Goal: Transaction & Acquisition: Book appointment/travel/reservation

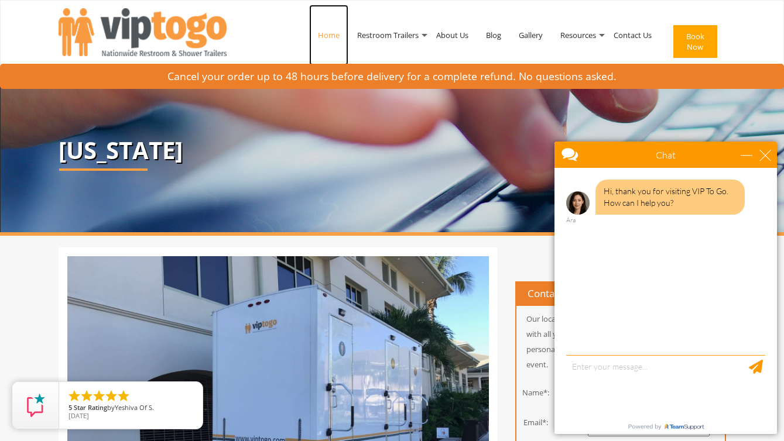
click at [331, 35] on link "Home" at bounding box center [328, 35] width 39 height 61
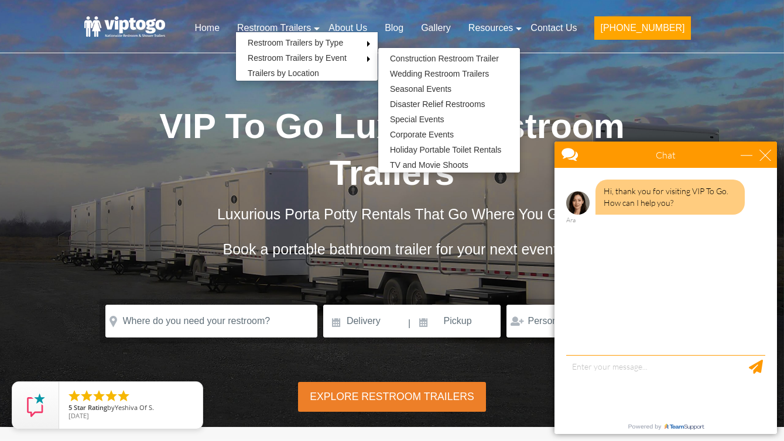
click at [116, 151] on h1 "VIP To Go Luxury Restroom Trailers" at bounding box center [392, 150] width 585 height 94
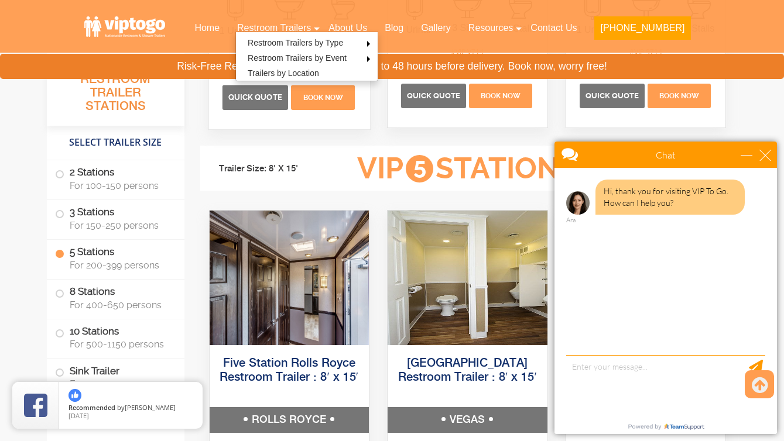
scroll to position [1979, 0]
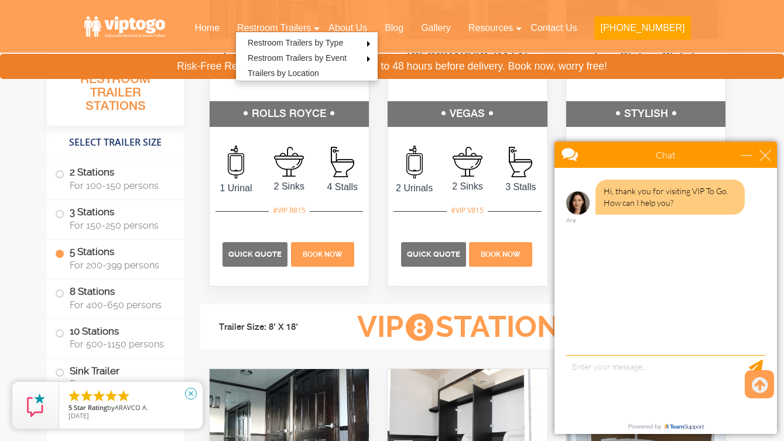
click at [188, 394] on icon "close" at bounding box center [191, 394] width 12 height 12
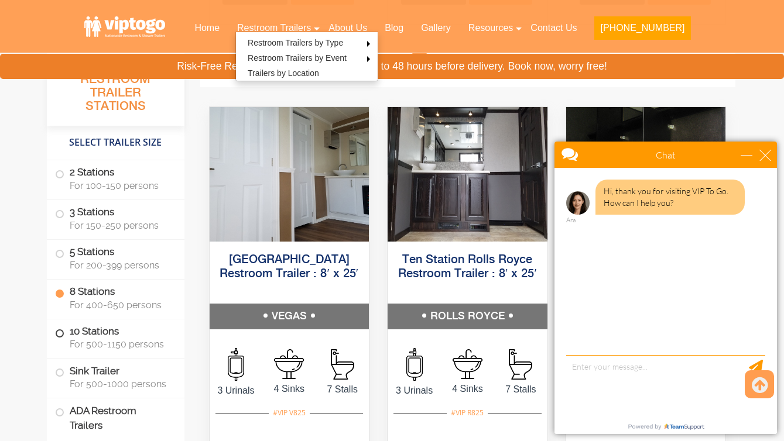
scroll to position [2565, 0]
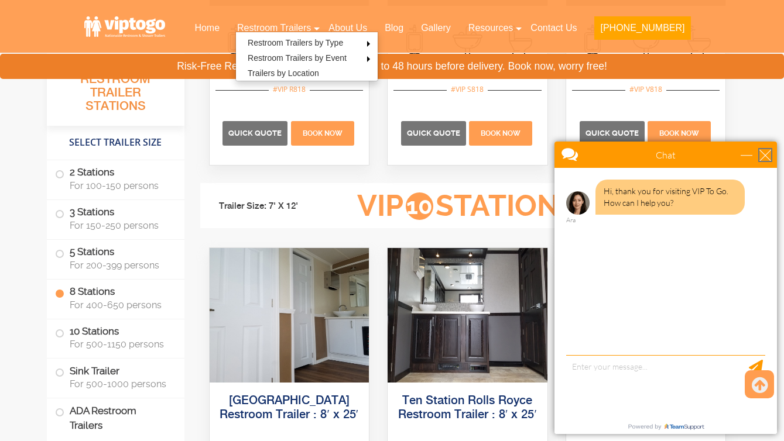
click at [767, 154] on div "close" at bounding box center [765, 155] width 12 height 12
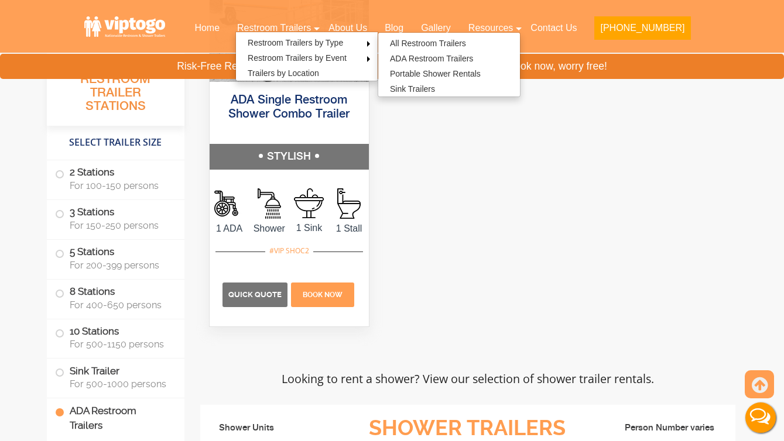
scroll to position [4629, 0]
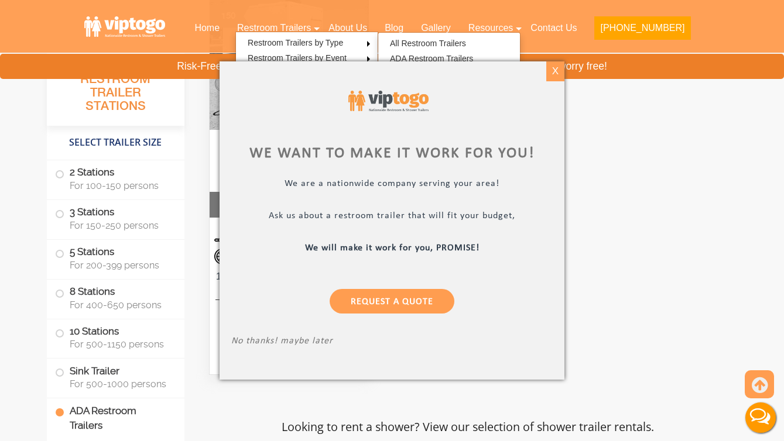
click at [554, 71] on div "X" at bounding box center [555, 71] width 18 height 20
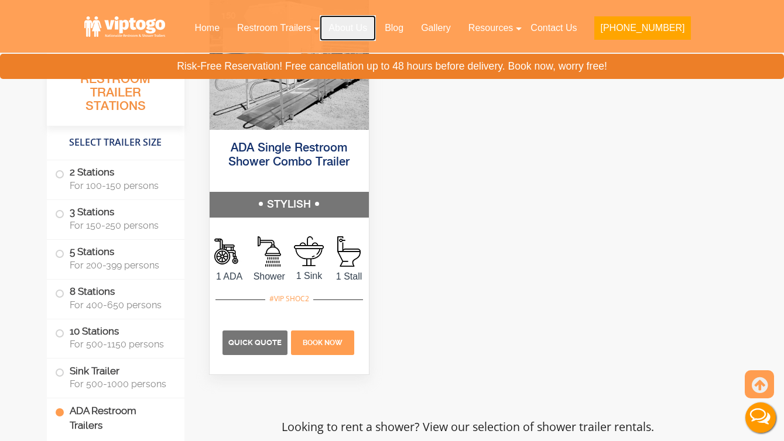
click at [376, 29] on link "About Us" at bounding box center [348, 28] width 56 height 26
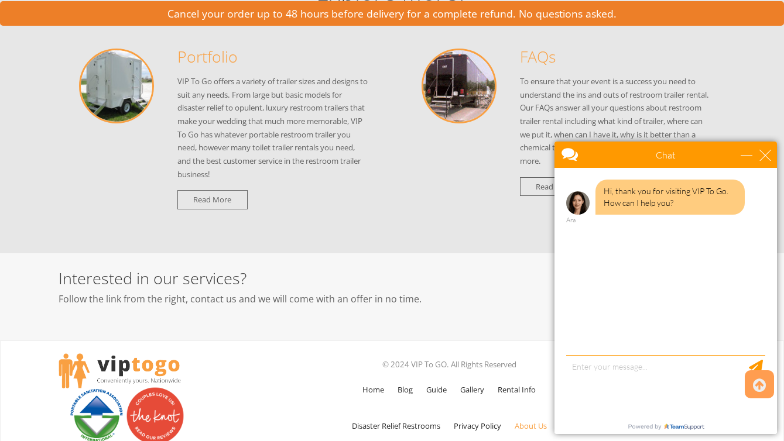
scroll to position [1297, 0]
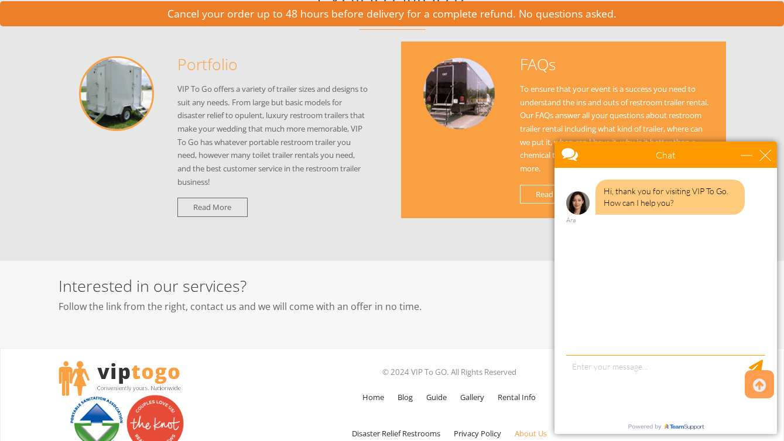
click at [542, 102] on p "To ensure that your event is a success you need to understand the ins and outs …" at bounding box center [615, 129] width 191 height 93
click at [532, 191] on link "Read More" at bounding box center [555, 194] width 70 height 19
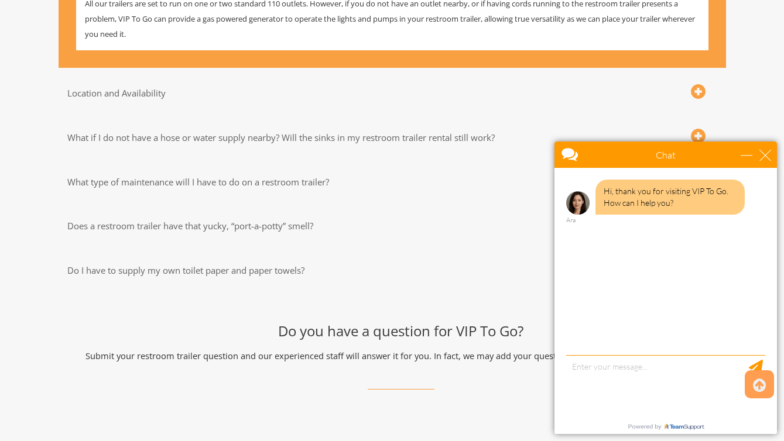
scroll to position [25, 0]
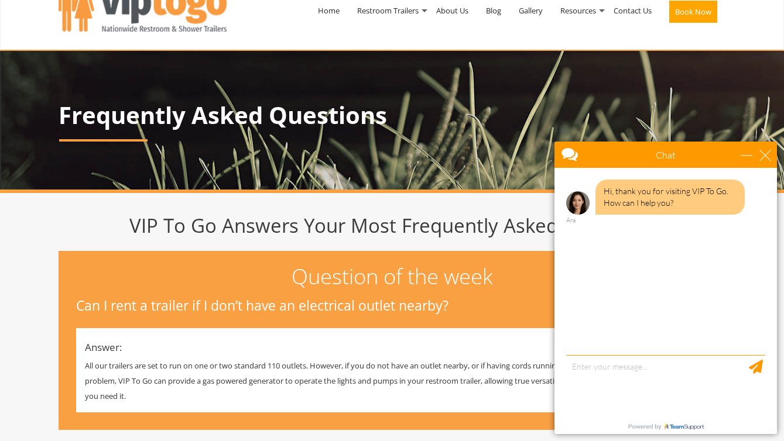
click at [592, 348] on div "Hi, thank you for visiting VIP To Go. How can I help you? Ara" at bounding box center [665, 263] width 222 height 190
click at [592, 366] on textarea "type your message" at bounding box center [665, 385] width 199 height 61
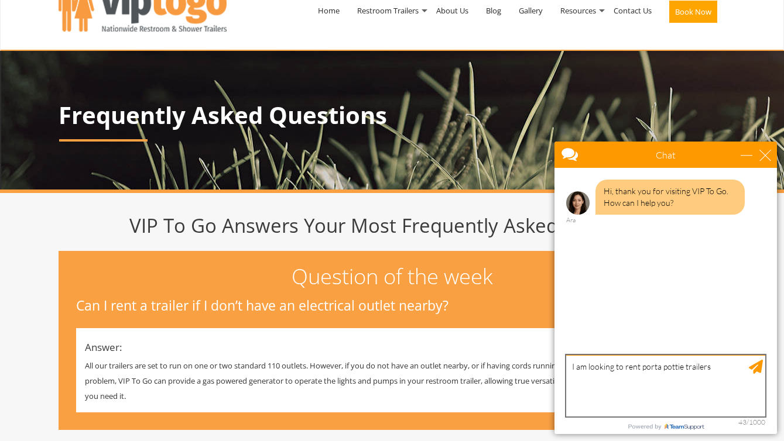
click at [680, 370] on textarea "I am looking to rent porta pottie trailers" at bounding box center [665, 385] width 199 height 61
click at [725, 369] on textarea "I am looking to rent porta potty trailers" at bounding box center [665, 385] width 199 height 61
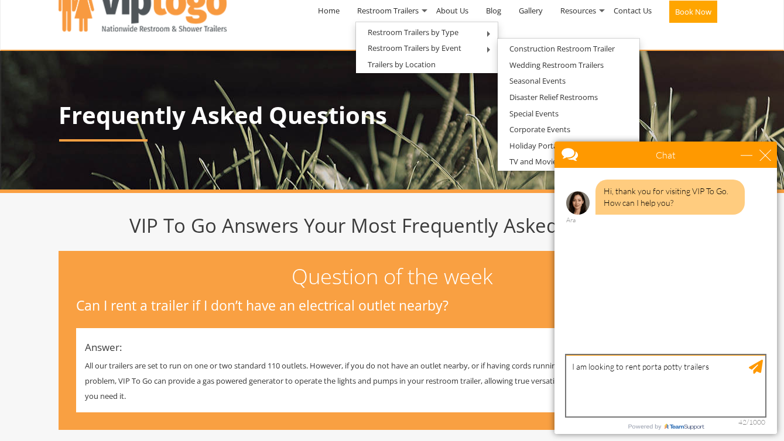
drag, startPoint x: 680, startPoint y: 367, endPoint x: 642, endPoint y: 369, distance: 38.1
click at [642, 369] on textarea "I am looking to rent porta potty trailers" at bounding box center [665, 385] width 199 height 61
click at [728, 371] on textarea "I am looking to rent restroom trailers" at bounding box center [665, 385] width 199 height 61
click at [676, 376] on textarea "I am looking to rent restroom trailers for a large event in western north dakot…" at bounding box center [665, 385] width 199 height 61
click at [656, 375] on textarea "I am looking to rent restroom trailers for a large event in western north dakot…" at bounding box center [665, 385] width 199 height 61
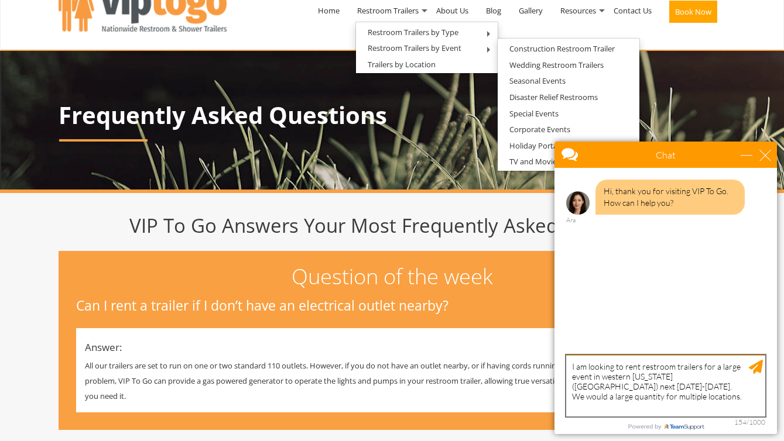
click at [630, 397] on textarea "I am looking to rent restroom trailers for a large event in western north Dakot…" at bounding box center [665, 385] width 199 height 61
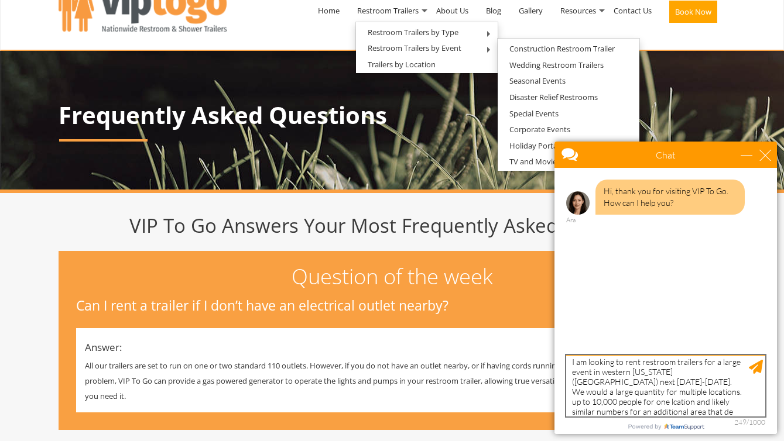
click at [710, 392] on textarea "I am looking to rent restroom trailers for a large event in western north Dakot…" at bounding box center [665, 385] width 199 height 61
click at [663, 402] on textarea "I am looking to rent restroom trailers for a large event in western north Dakot…" at bounding box center [665, 385] width 199 height 61
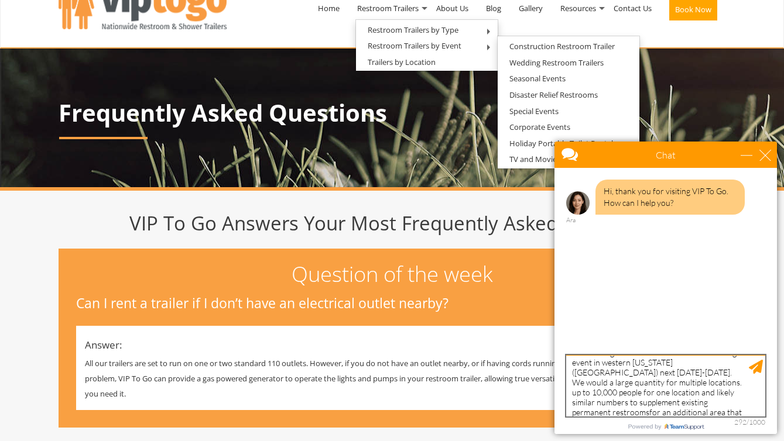
scroll to position [23, 0]
click at [607, 373] on textarea "I am looking to rent restroom trailers for a large event in western north Dakot…" at bounding box center [665, 385] width 199 height 61
drag, startPoint x: 599, startPoint y: 385, endPoint x: 599, endPoint y: 397, distance: 12.3
click at [599, 385] on textarea "I am looking to rent restroom trailers for a large event in western north Dakot…" at bounding box center [665, 385] width 199 height 61
click at [672, 402] on textarea "I am looking to rent restroom trailers for a large event in western north Dakot…" at bounding box center [665, 385] width 199 height 61
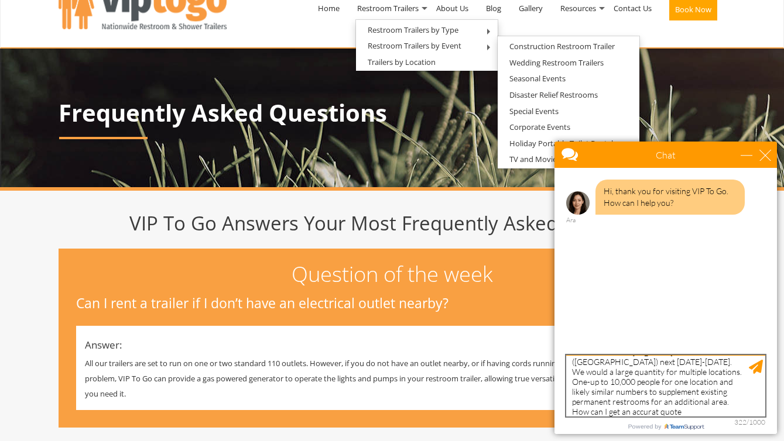
scroll to position [46, 0]
drag, startPoint x: 640, startPoint y: 404, endPoint x: 644, endPoint y: 411, distance: 7.9
click at [644, 411] on div "✕ I am looking to rent restroom trailers for a large event in western north Dak…" at bounding box center [665, 385] width 199 height 61
type textarea "I am looking to rent restroom trailers for a large event in western [US_STATE](…"
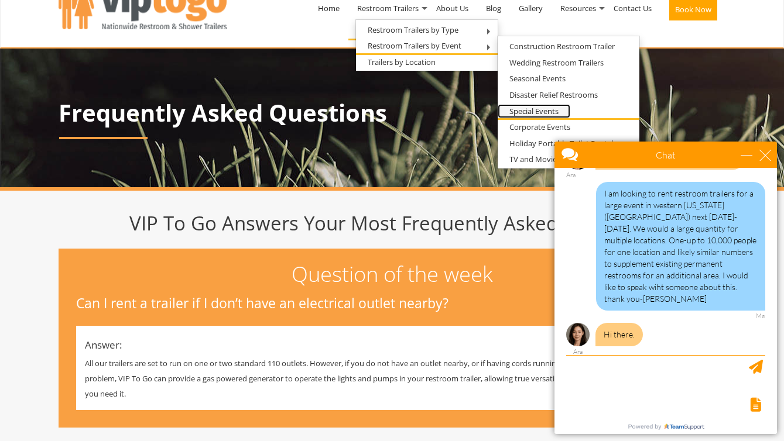
scroll to position [81, 0]
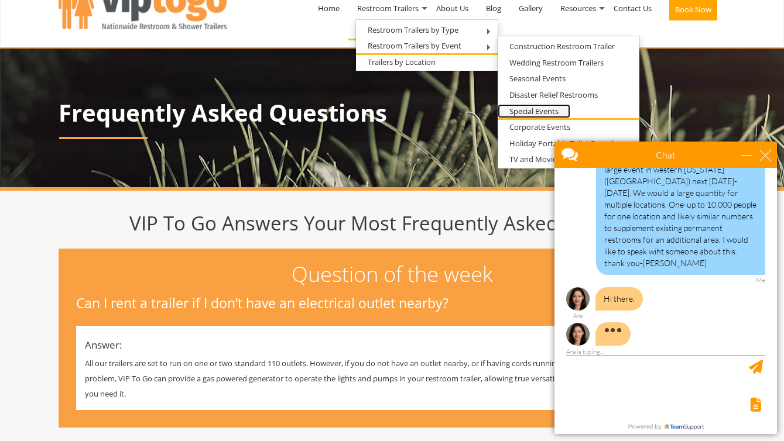
click at [523, 109] on link "Special Events" at bounding box center [534, 111] width 73 height 15
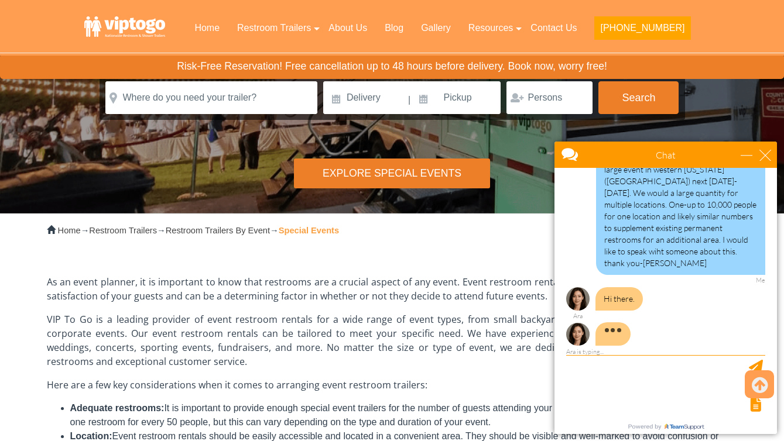
scroll to position [139, 0]
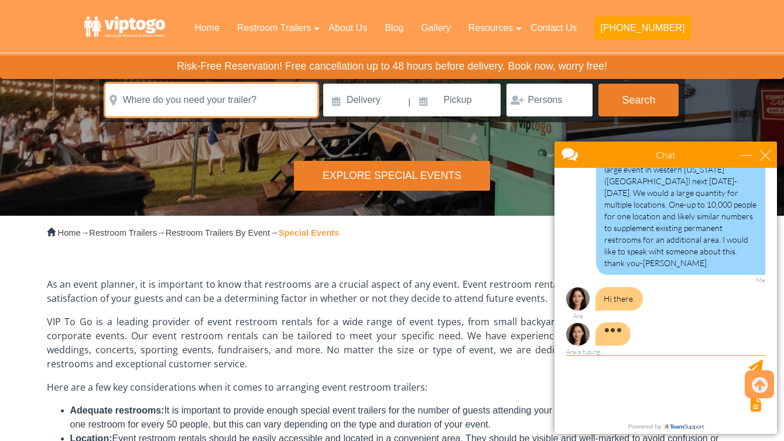
click at [271, 99] on input "text" at bounding box center [211, 100] width 212 height 33
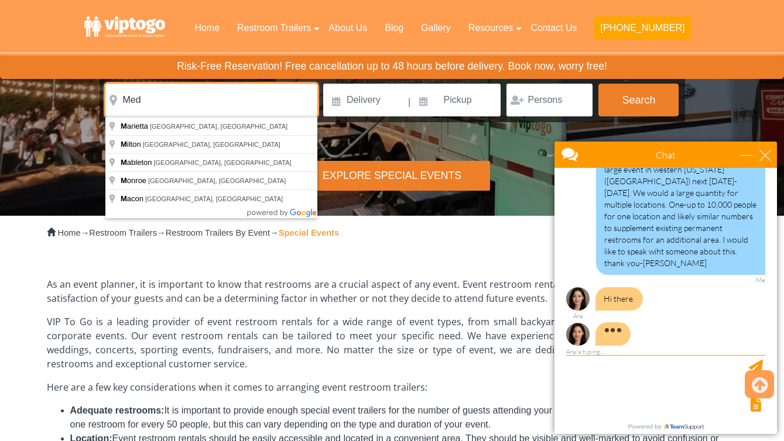
scroll to position [83, 0]
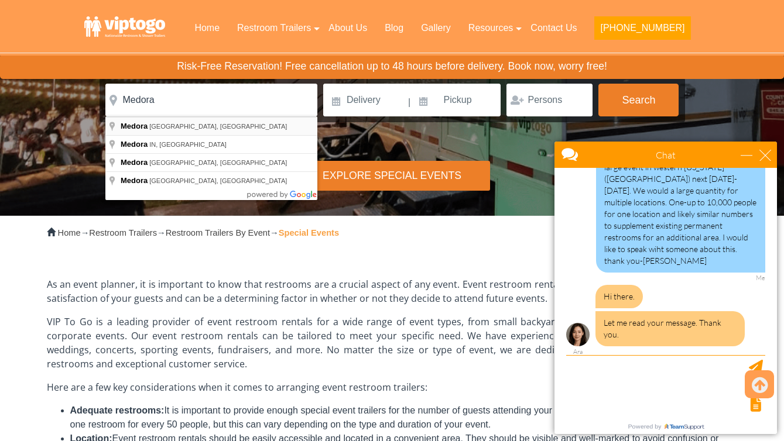
type input "Medora, [GEOGRAPHIC_DATA], [GEOGRAPHIC_DATA]"
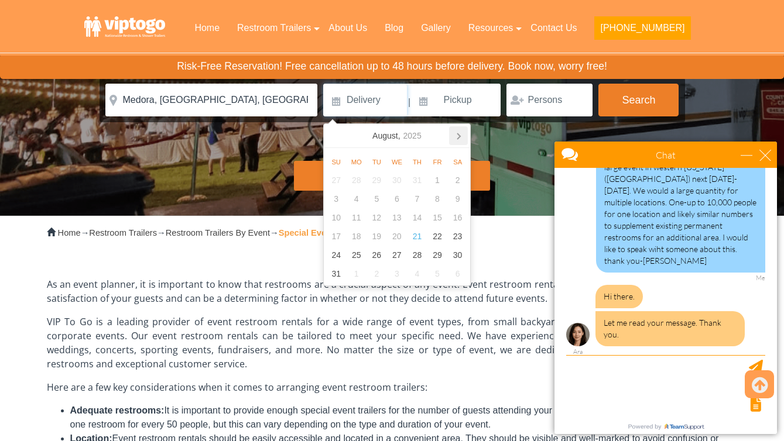
click at [455, 133] on icon at bounding box center [458, 135] width 19 height 19
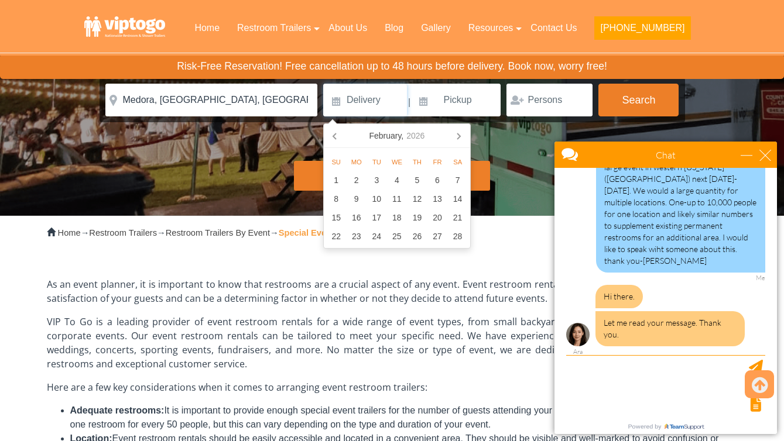
click at [455, 133] on icon at bounding box center [458, 135] width 19 height 19
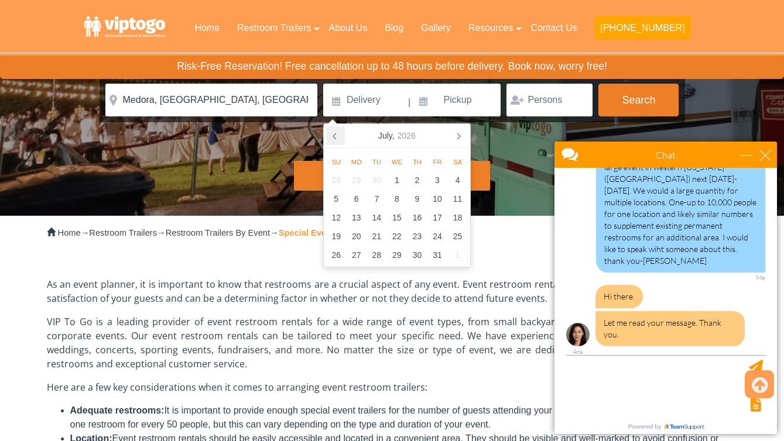
click at [334, 136] on icon at bounding box center [335, 135] width 19 height 19
click at [378, 254] on div "30" at bounding box center [376, 255] width 20 height 19
type input "[DATE]"
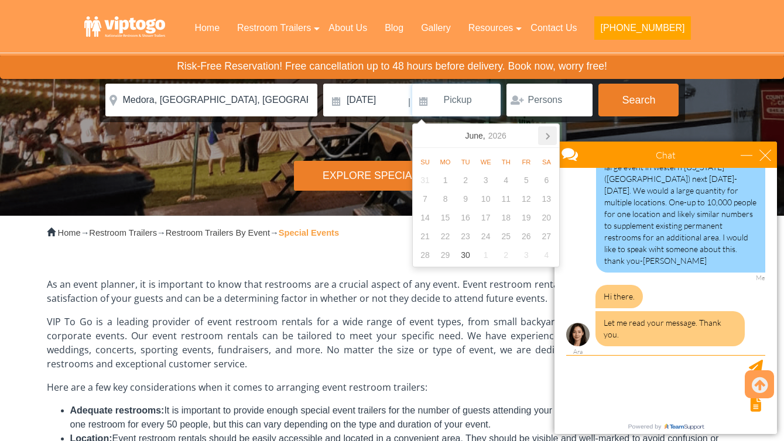
click at [550, 139] on icon at bounding box center [547, 135] width 19 height 19
click at [445, 200] on div "6" at bounding box center [445, 199] width 20 height 19
type input "[DATE]"
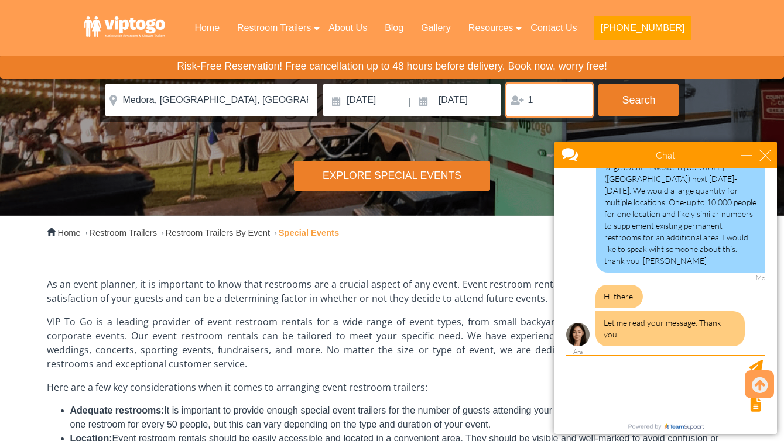
click at [580, 98] on input "1" at bounding box center [549, 100] width 86 height 33
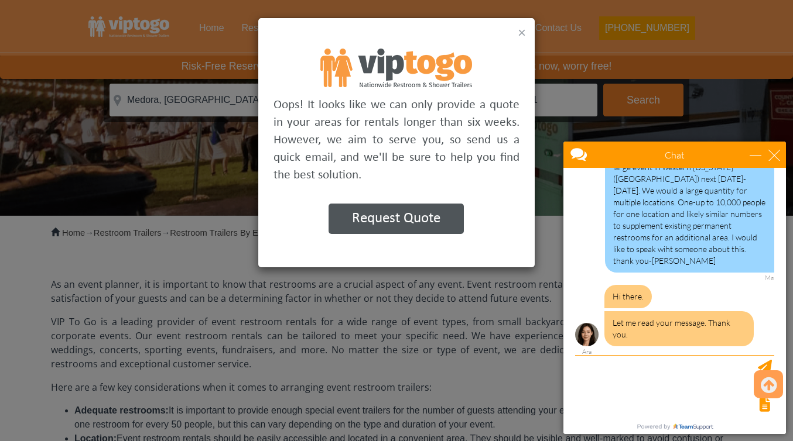
click at [519, 29] on button "×" at bounding box center [521, 33] width 8 height 14
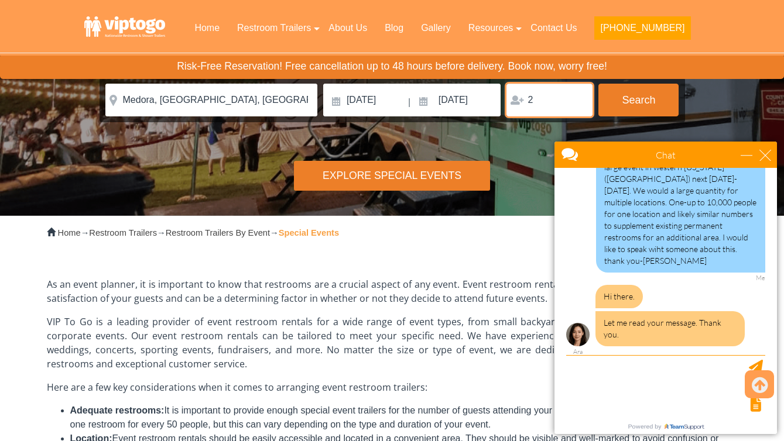
click at [579, 97] on input "2" at bounding box center [549, 100] width 86 height 33
click at [579, 97] on input "77" at bounding box center [549, 100] width 86 height 33
type input "7"
type input "10000"
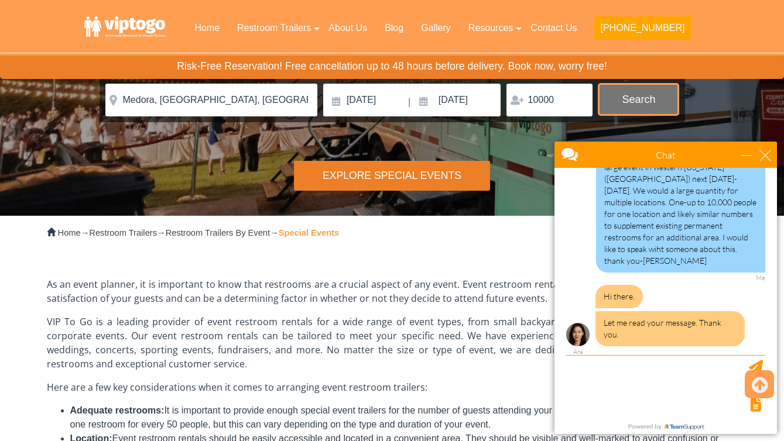
click at [625, 98] on button "Search" at bounding box center [638, 100] width 80 height 32
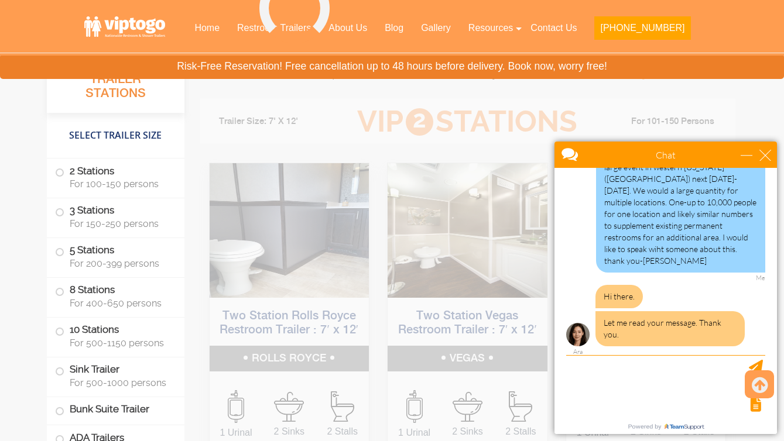
scroll to position [812, 0]
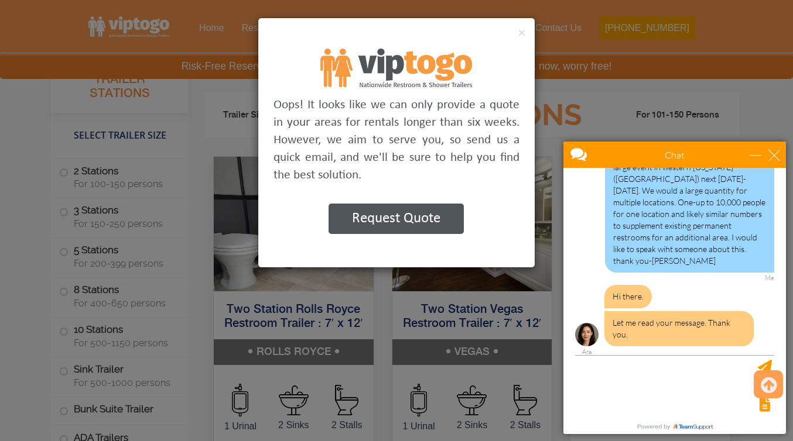
click at [423, 217] on button "Request Quote" at bounding box center [395, 219] width 135 height 30
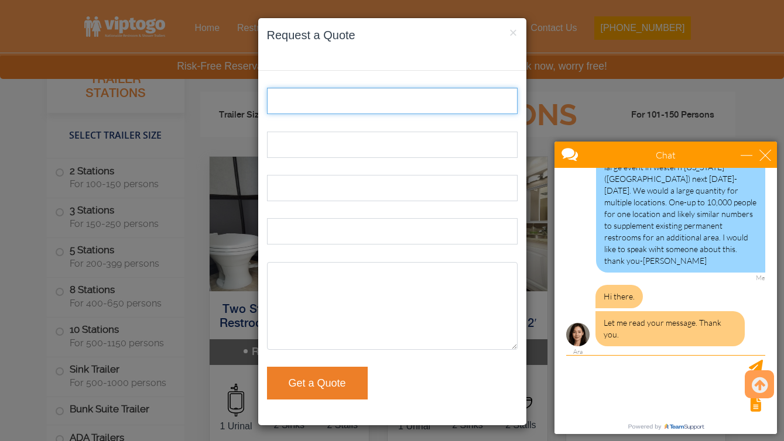
click at [320, 99] on input "Name:" at bounding box center [392, 101] width 251 height 26
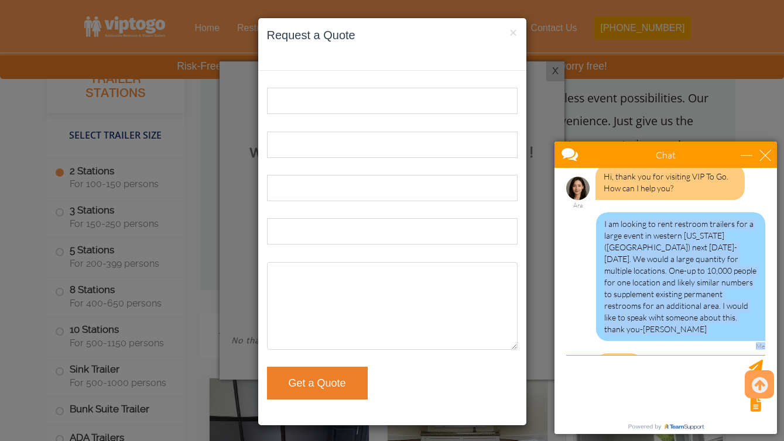
scroll to position [83, 0]
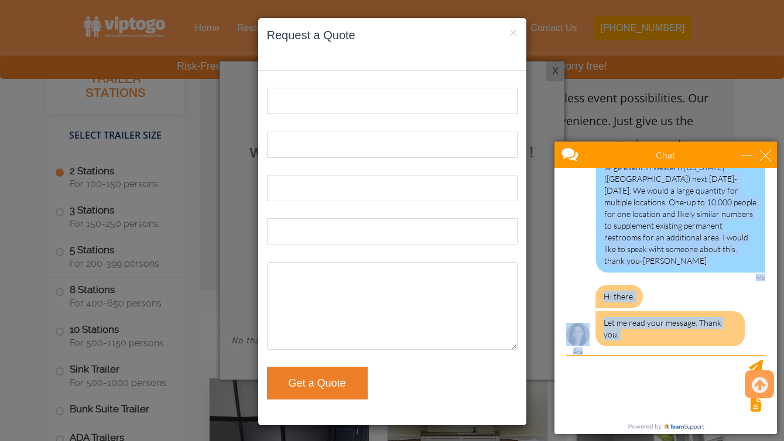
drag, startPoint x: 603, startPoint y: 224, endPoint x: 660, endPoint y: 355, distance: 143.7
click at [554, 168] on div "Hi, thank you for visiting VIP To Go. How can I help you? Ara I am looking to r…" at bounding box center [554, 168] width 0 height 0
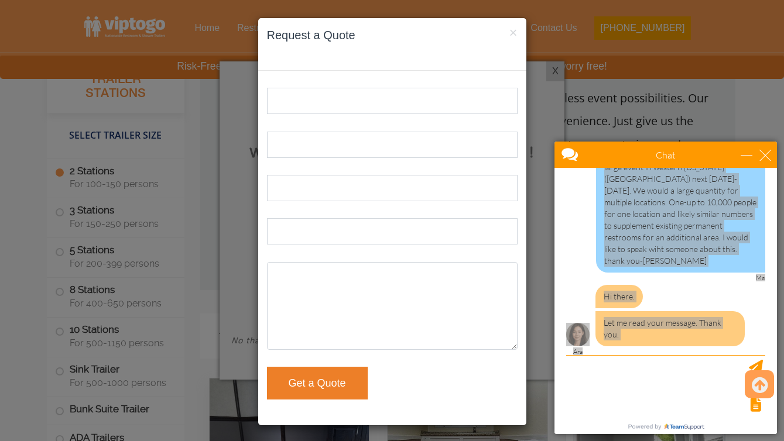
click at [604, 23] on div "× Request a Quote Name: Email: Phone: Trailer Needed at (Zip Code): Message: Ge…" at bounding box center [392, 220] width 784 height 441
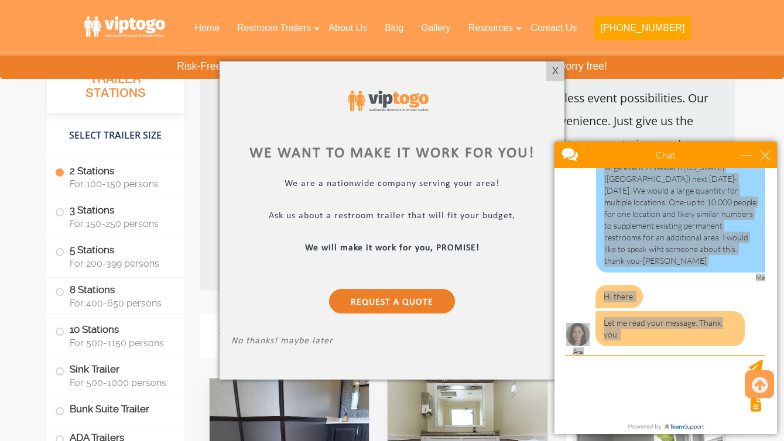
scroll to position [119, 0]
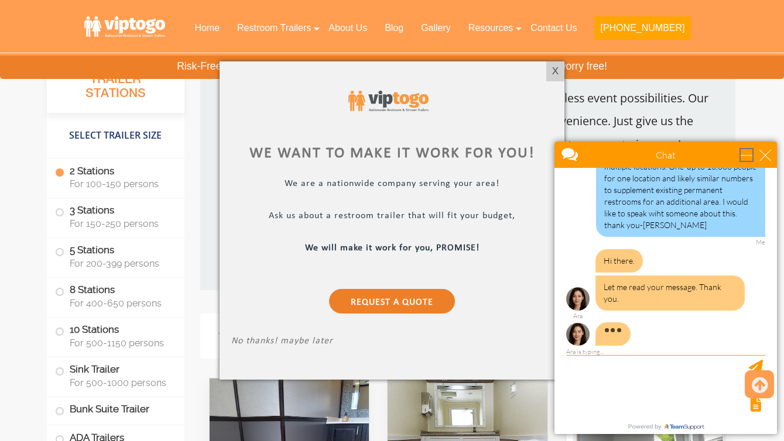
click at [752, 153] on div "minimize" at bounding box center [747, 155] width 12 height 12
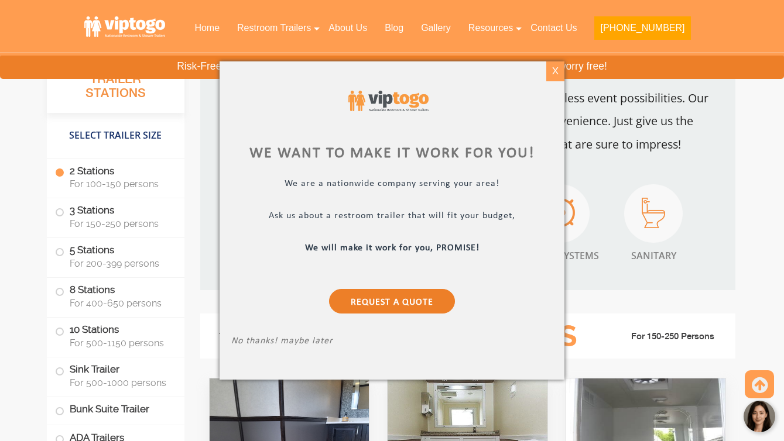
click at [557, 70] on div "X" at bounding box center [555, 71] width 18 height 20
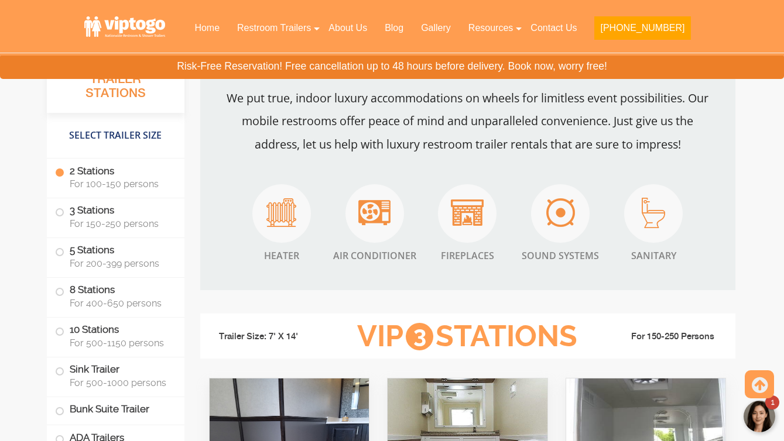
click at [773, 404] on span "1" at bounding box center [772, 402] width 4 height 7
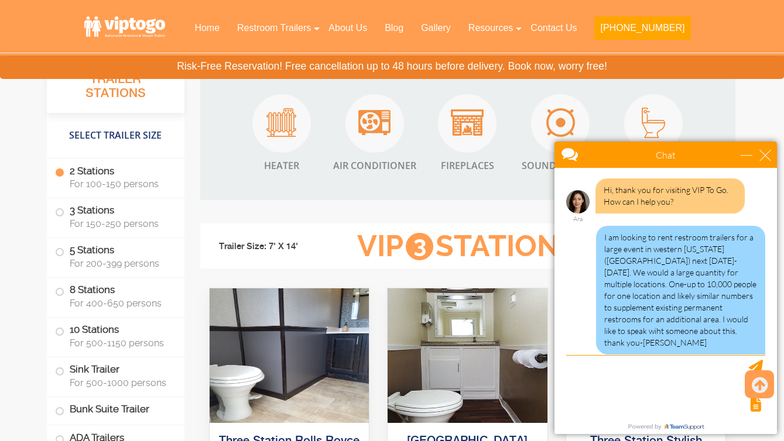
scroll to position [0, 0]
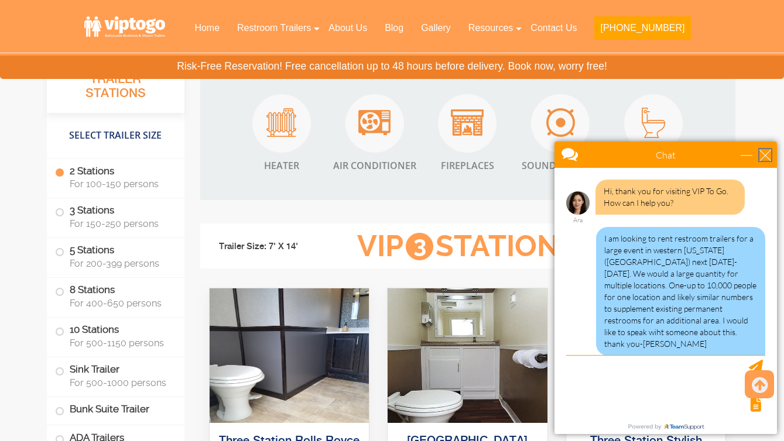
click at [766, 157] on div "close" at bounding box center [765, 155] width 12 height 12
type input "Continue Chat"
type input "End Chat"
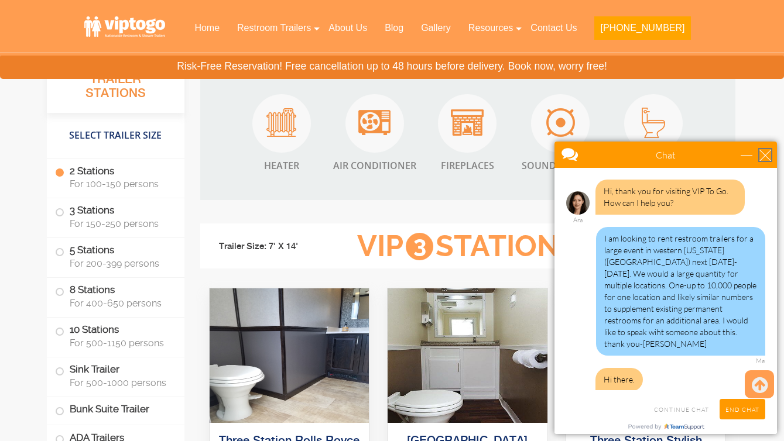
scroll to position [156, 0]
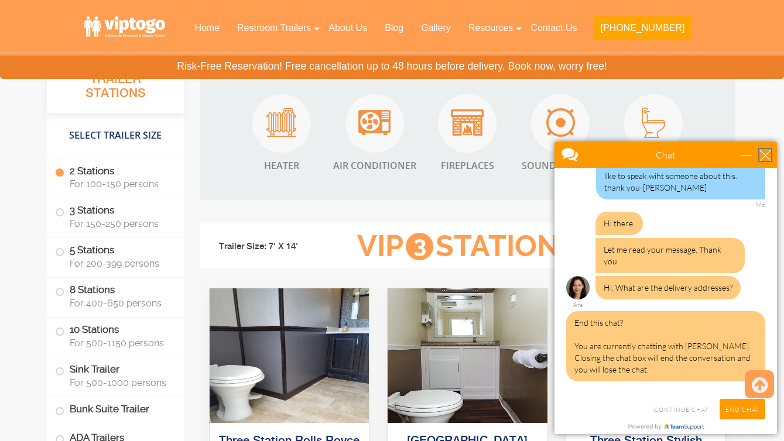
click at [767, 153] on div "close" at bounding box center [765, 155] width 12 height 12
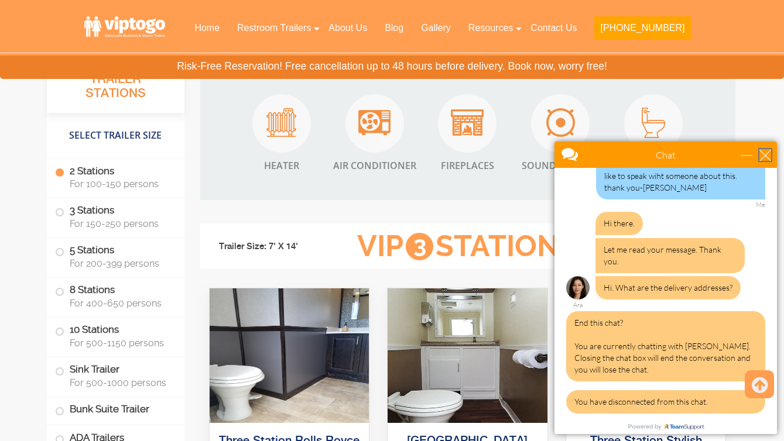
scroll to position [279, 0]
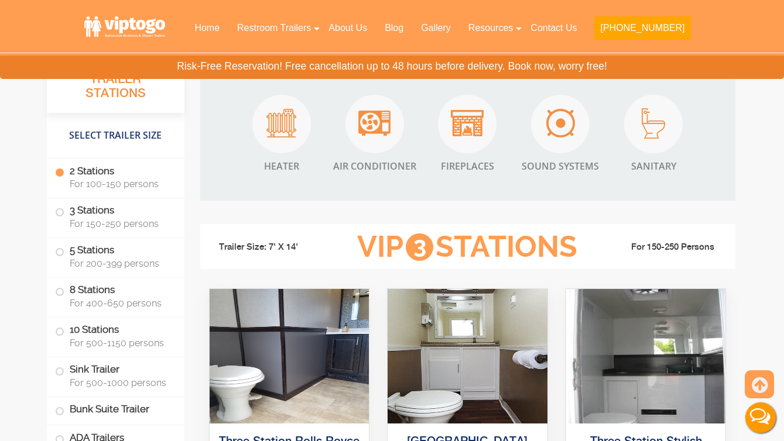
scroll to position [1439, 0]
